Goal: Task Accomplishment & Management: Manage account settings

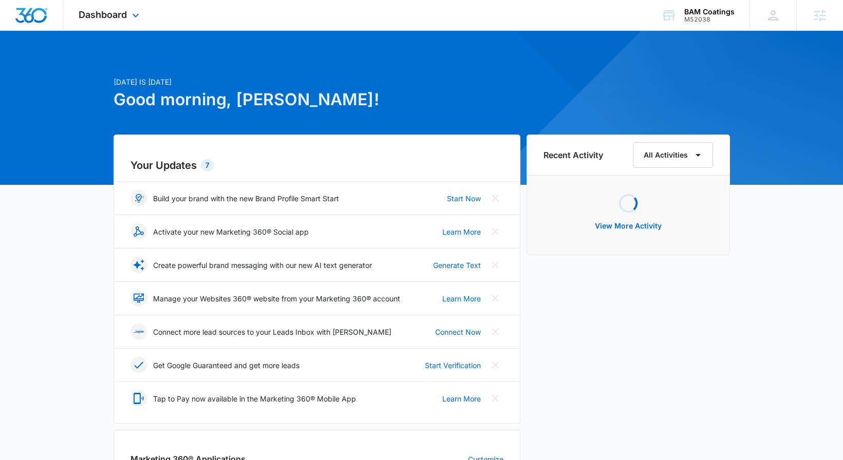
click at [128, 24] on div "Dashboard Apps Reputation Forms CRM Email Social Content Ads Intelligence Files…" at bounding box center [110, 15] width 94 height 30
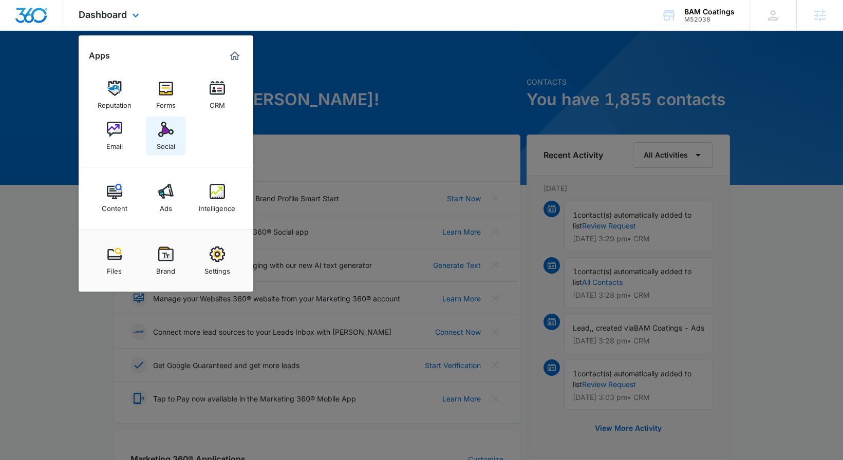
click at [176, 137] on link "Social" at bounding box center [165, 136] width 39 height 39
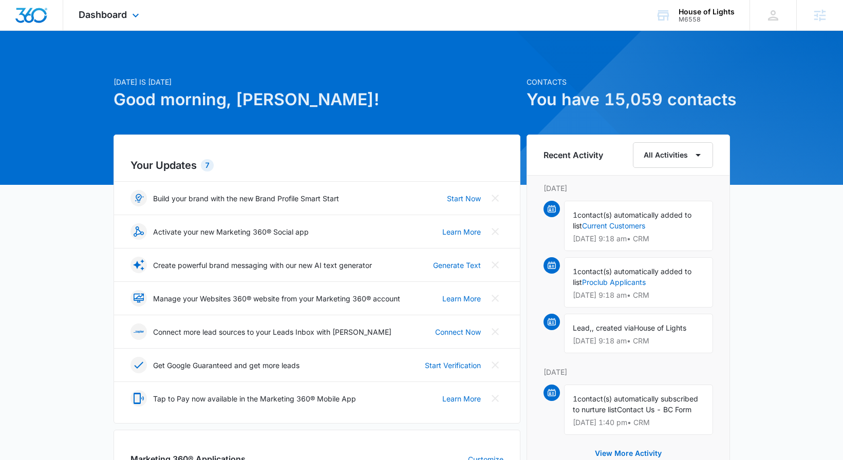
click at [95, 2] on div "Dashboard Apps Reputation Websites Forms CRM Email Social Shop Content Ads Inte…" at bounding box center [110, 15] width 94 height 30
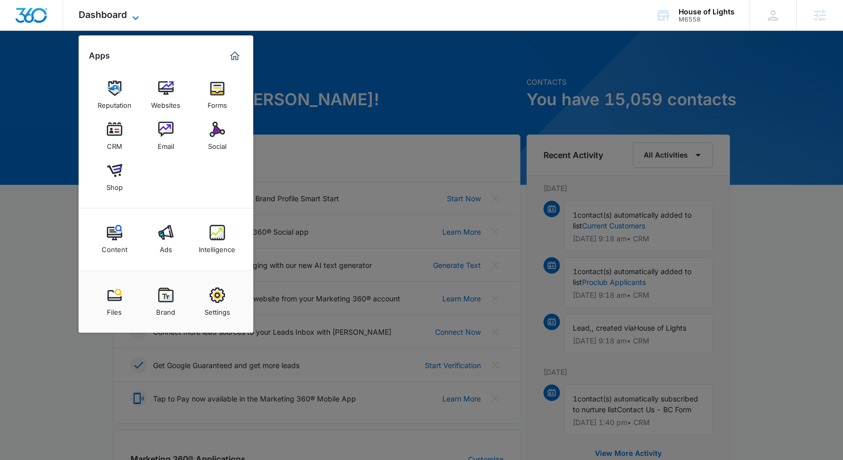
click at [92, 10] on span "Dashboard" at bounding box center [103, 14] width 48 height 11
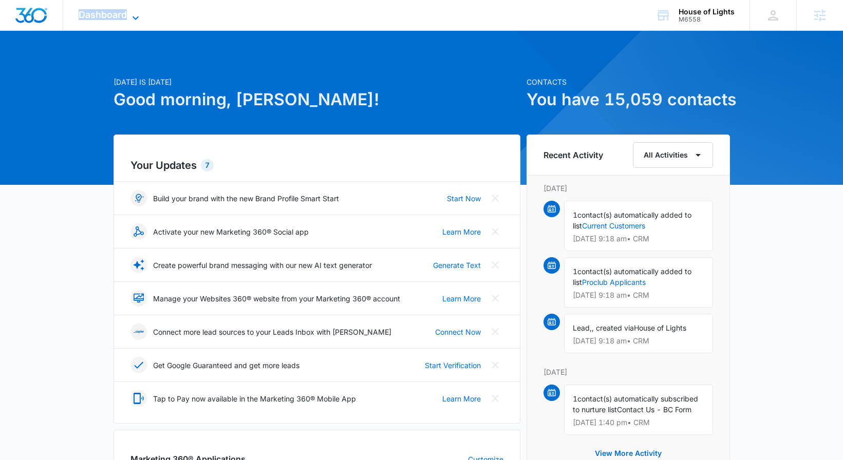
click at [92, 10] on span "Dashboard" at bounding box center [103, 14] width 48 height 11
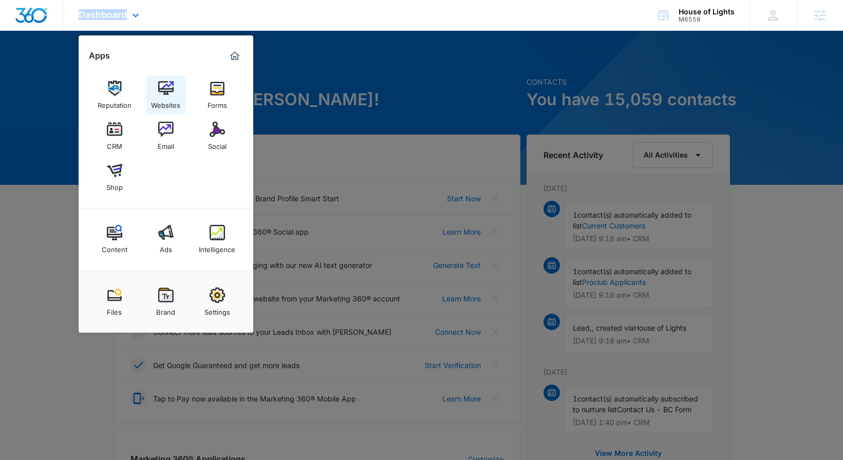
click at [159, 84] on img at bounding box center [165, 88] width 15 height 15
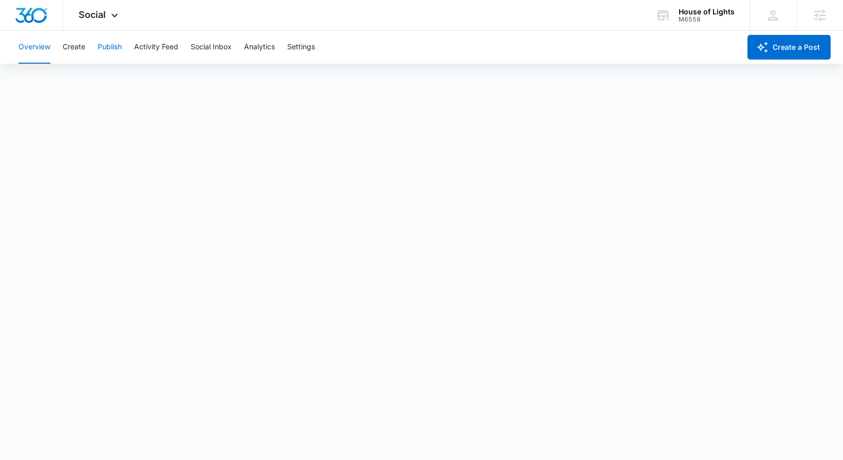
click at [116, 47] on button "Publish" at bounding box center [110, 47] width 24 height 33
click at [66, 47] on button "Create" at bounding box center [74, 47] width 23 height 33
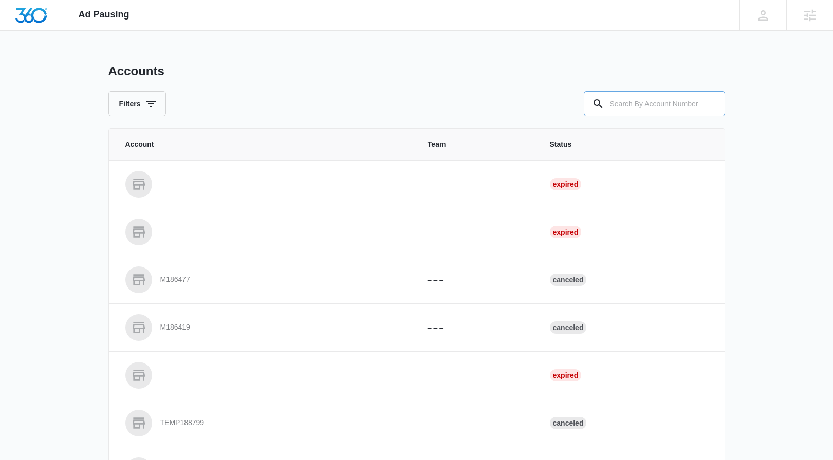
click at [613, 105] on input "text" at bounding box center [654, 103] width 141 height 25
paste input "M338561"
type input "M338561"
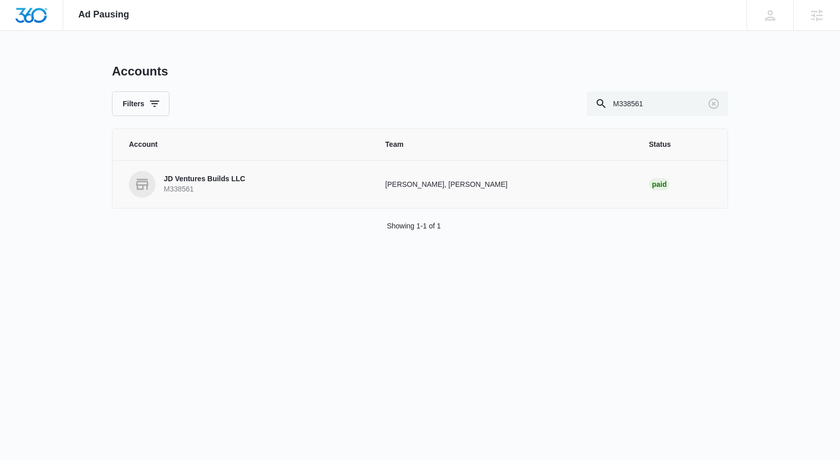
click at [188, 191] on p "M338561" at bounding box center [205, 189] width 82 height 10
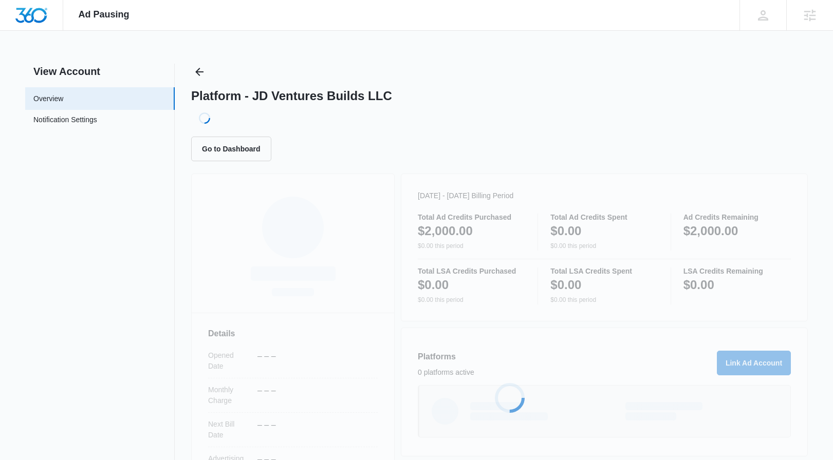
scroll to position [158, 0]
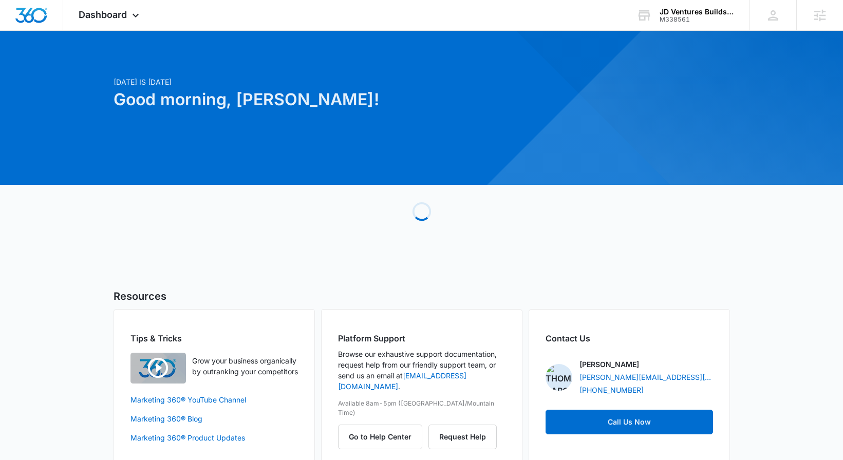
click at [120, 32] on div at bounding box center [421, 108] width 843 height 154
click at [118, 14] on span "Dashboard" at bounding box center [103, 14] width 48 height 11
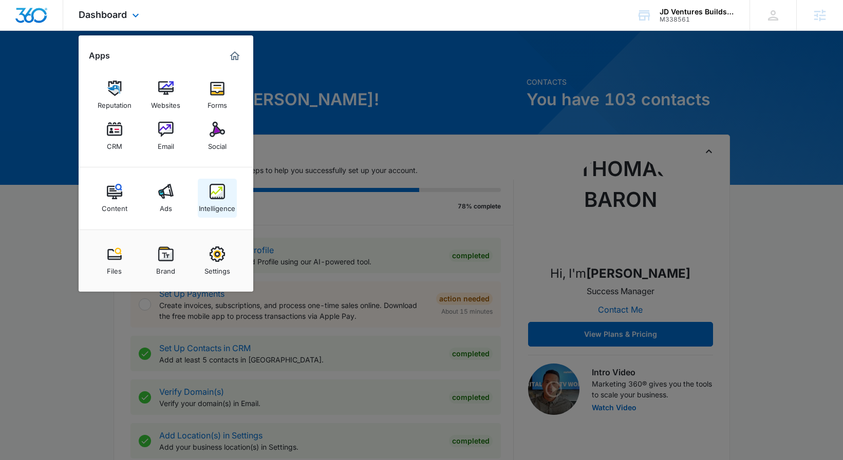
click at [213, 179] on link "Intelligence" at bounding box center [217, 198] width 39 height 39
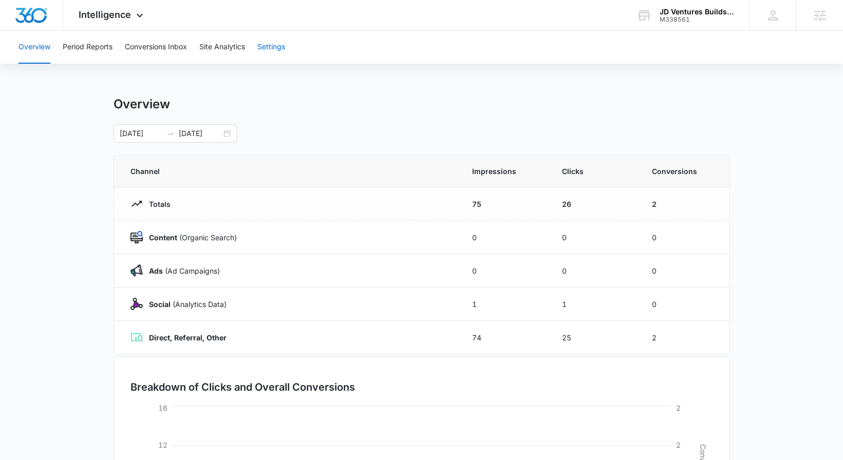
click at [267, 52] on button "Settings" at bounding box center [271, 47] width 28 height 33
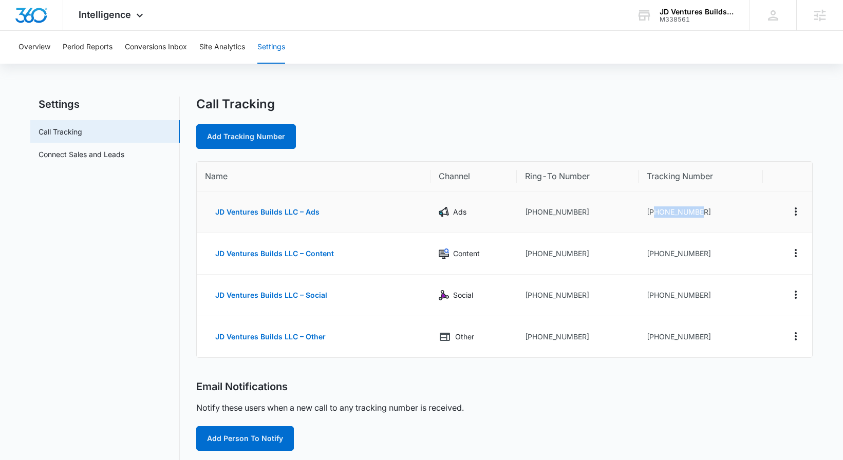
drag, startPoint x: 654, startPoint y: 212, endPoint x: 718, endPoint y: 214, distance: 63.2
click at [718, 214] on td "[PHONE_NUMBER]" at bounding box center [701, 213] width 124 height 42
copy td "9726661315"
